Goal: Check status: Check status

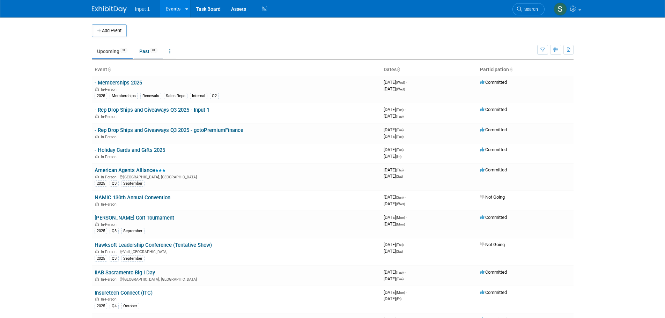
click at [146, 51] on link "Past 81" at bounding box center [148, 51] width 29 height 13
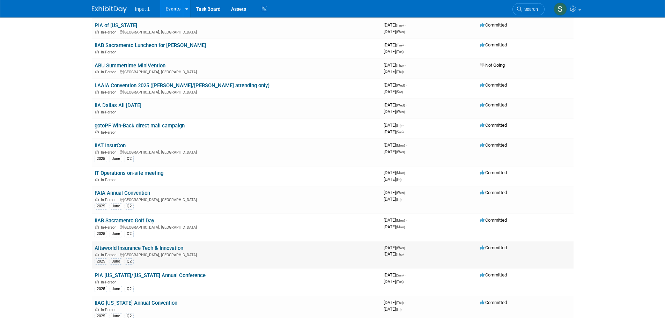
scroll to position [70, 0]
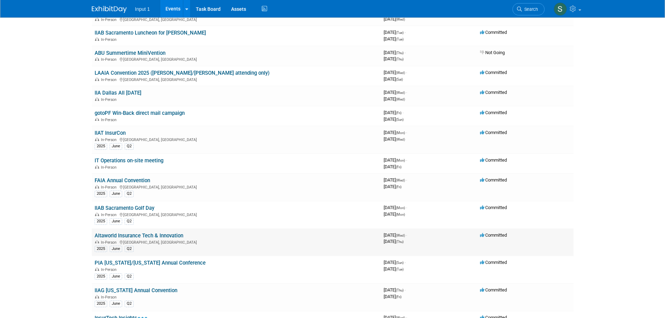
click at [130, 235] on link "Altaworld Insurance Tech & Innovation" at bounding box center [139, 235] width 89 height 6
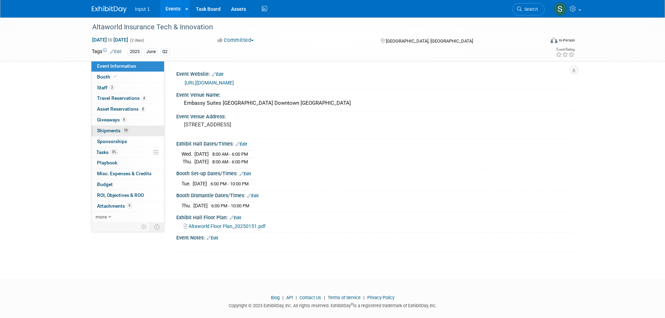
click at [109, 129] on span "Shipments 10" at bounding box center [113, 131] width 32 height 6
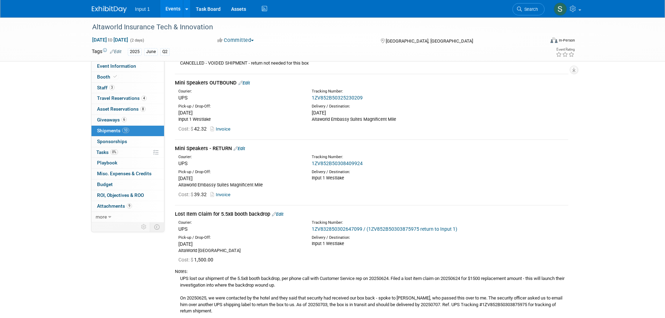
scroll to position [489, 0]
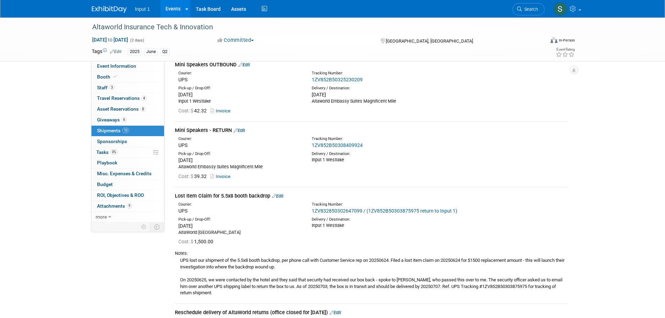
click at [346, 142] on link "1ZV852B50308409924" at bounding box center [337, 145] width 51 height 6
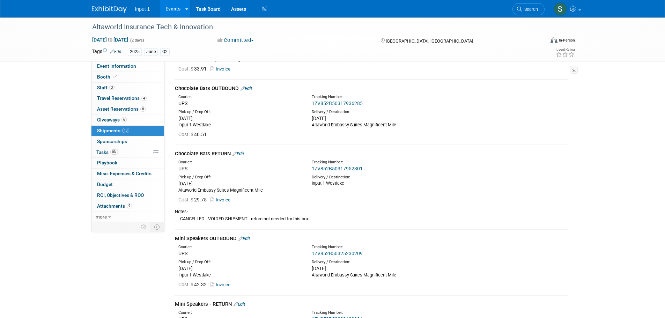
scroll to position [312, 0]
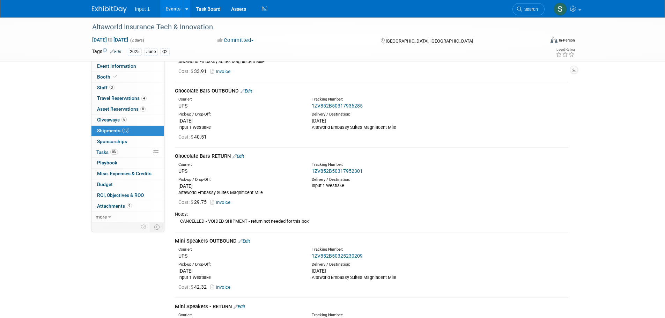
click at [328, 168] on div "1ZV852B50317952301" at bounding box center [390, 171] width 156 height 7
click at [321, 168] on link "1ZV852B50317952301" at bounding box center [337, 171] width 51 height 6
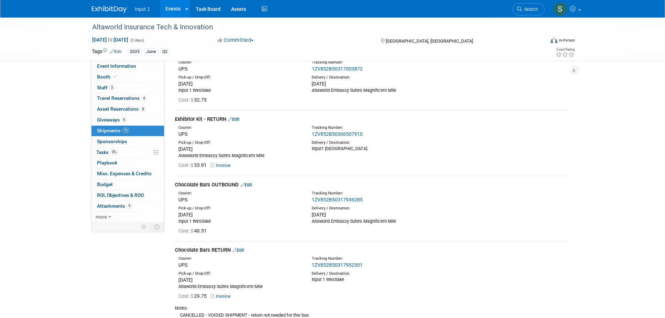
scroll to position [208, 0]
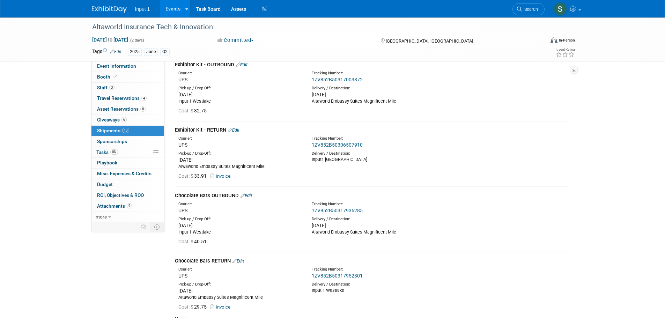
click at [332, 142] on link "1ZV852B50306507910" at bounding box center [337, 145] width 51 height 6
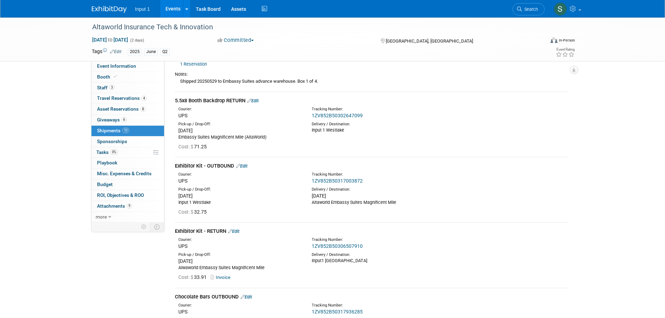
scroll to position [103, 0]
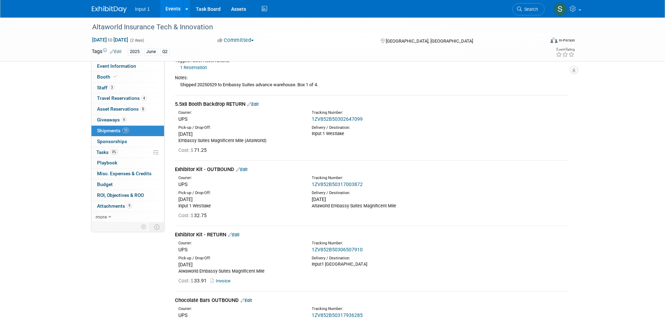
click at [332, 116] on div "1ZV852B50302647099" at bounding box center [390, 119] width 156 height 7
click at [333, 116] on link "1ZV852B50302647099" at bounding box center [337, 119] width 51 height 6
click at [430, 212] on div "Cost: $ 32.75" at bounding box center [373, 215] width 390 height 7
